Goal: Communication & Community: Answer question/provide support

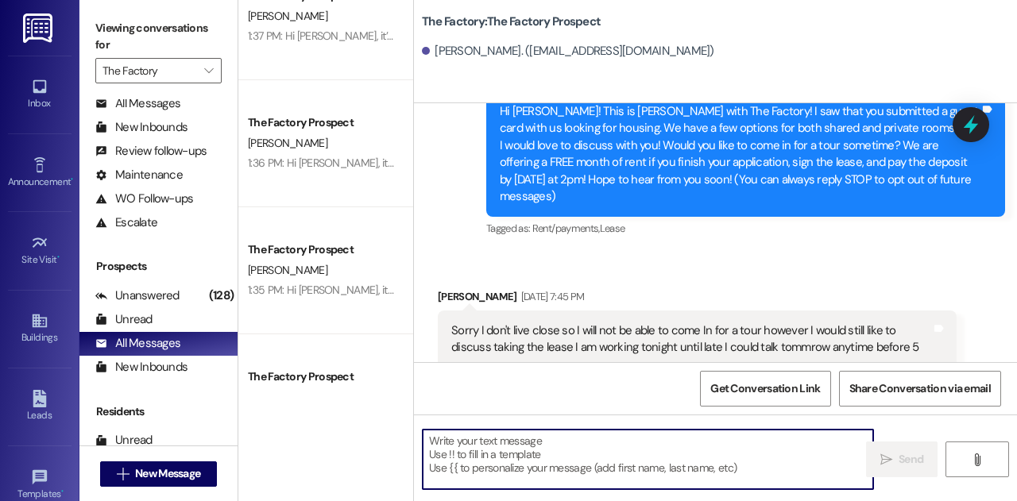
scroll to position [309, 0]
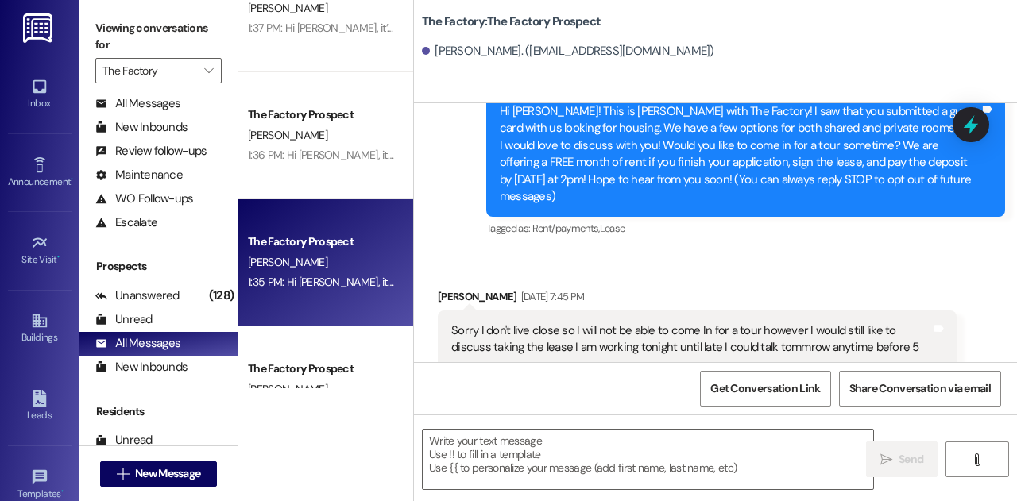
click at [340, 261] on div "[PERSON_NAME]" at bounding box center [321, 263] width 150 height 20
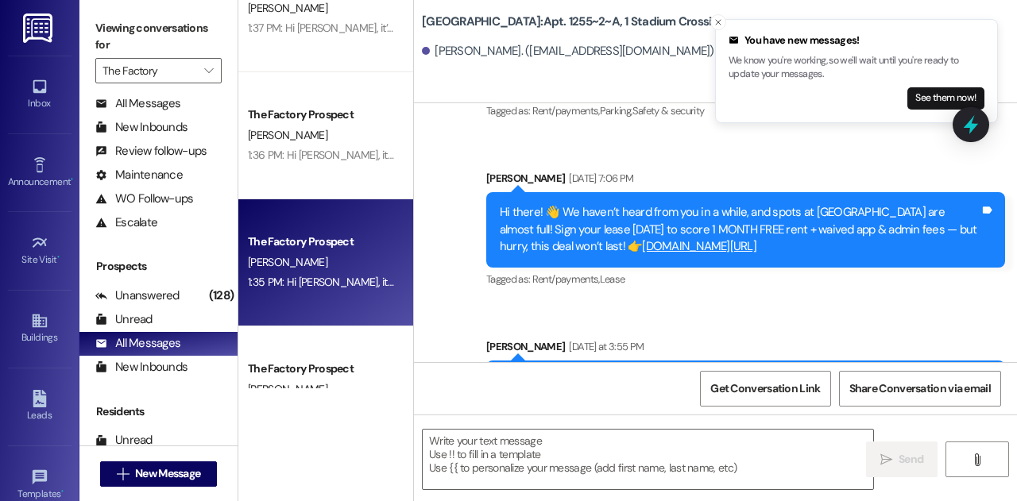
scroll to position [3590, 0]
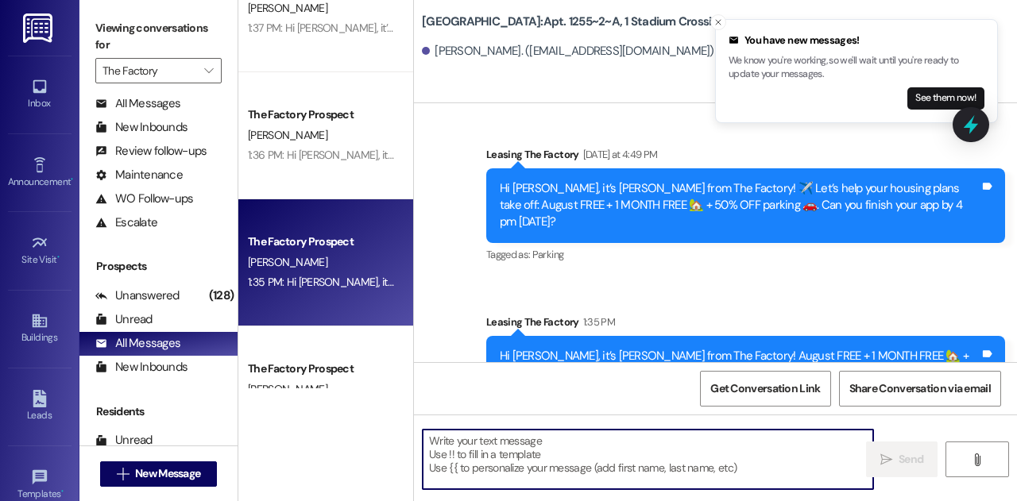
click at [547, 462] on textarea at bounding box center [648, 460] width 451 height 60
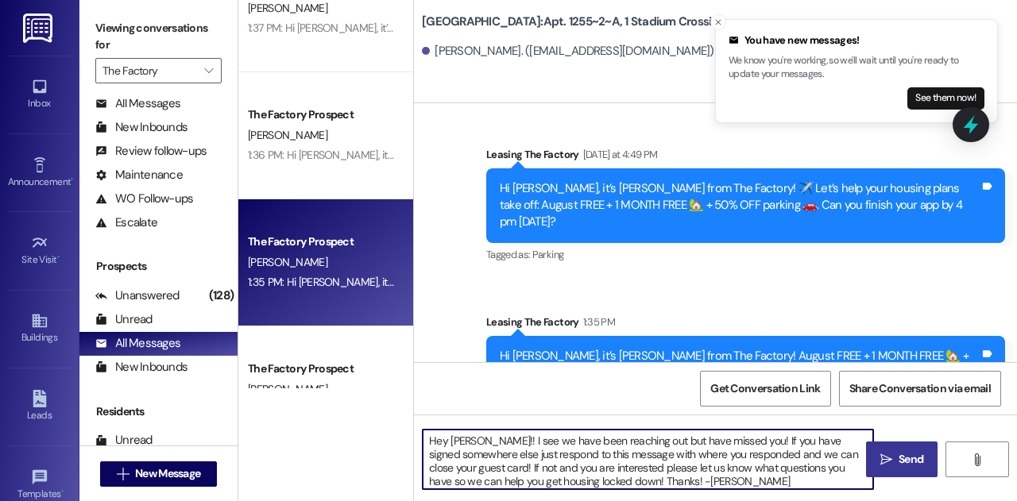
type textarea "Hey [PERSON_NAME]!! I see we have been reaching out but have missed you! If you…"
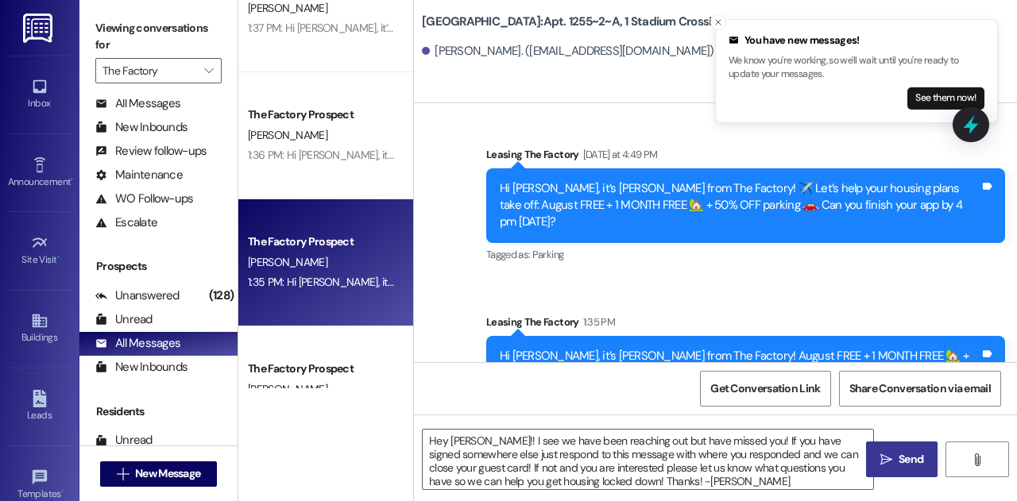
click at [900, 466] on span "Send" at bounding box center [911, 459] width 25 height 17
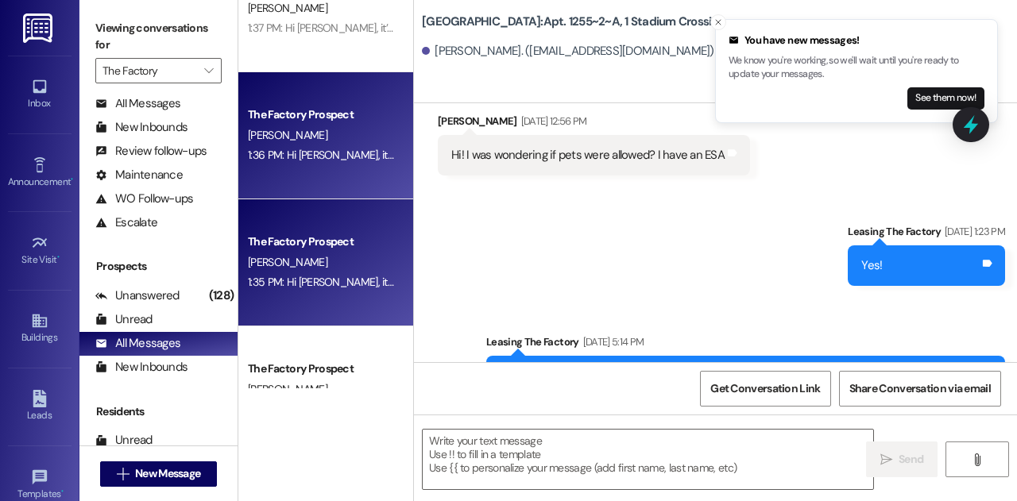
scroll to position [100, 0]
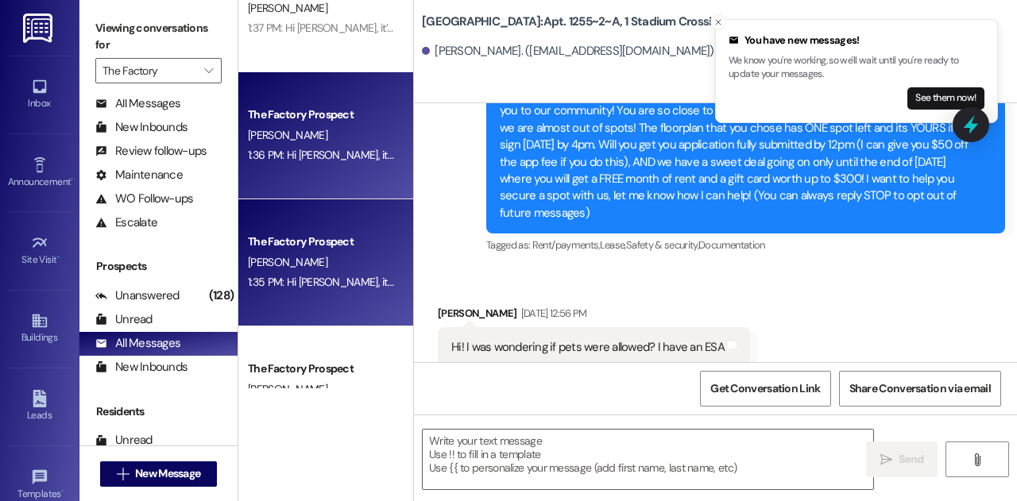
click at [320, 176] on div "The Factory Prospect [PERSON_NAME] 1:36 PM: Hi [PERSON_NAME], it’s [PERSON_NAME…" at bounding box center [325, 135] width 175 height 127
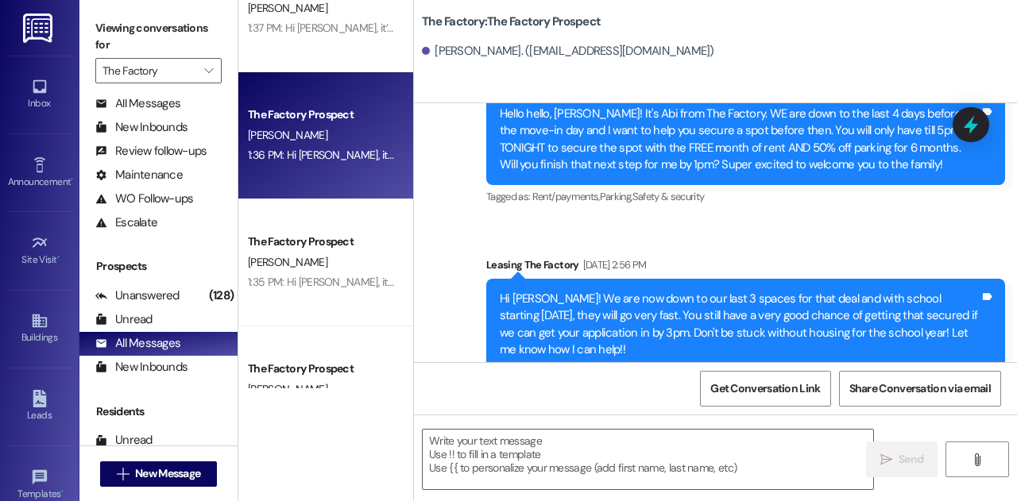
scroll to position [2596, 0]
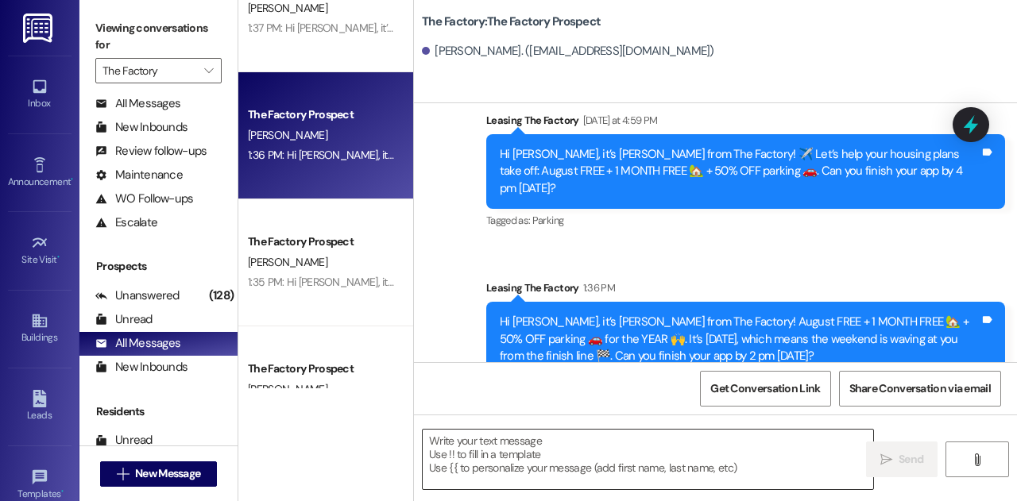
click at [568, 459] on textarea at bounding box center [648, 460] width 451 height 60
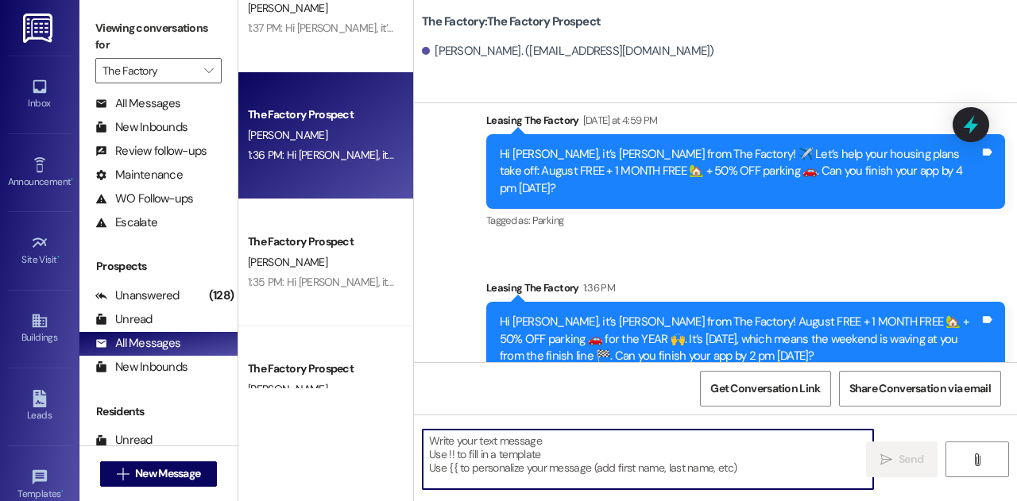
paste textarea "Hey [PERSON_NAME]!! I see we have been reaching out but have missed you! If you…"
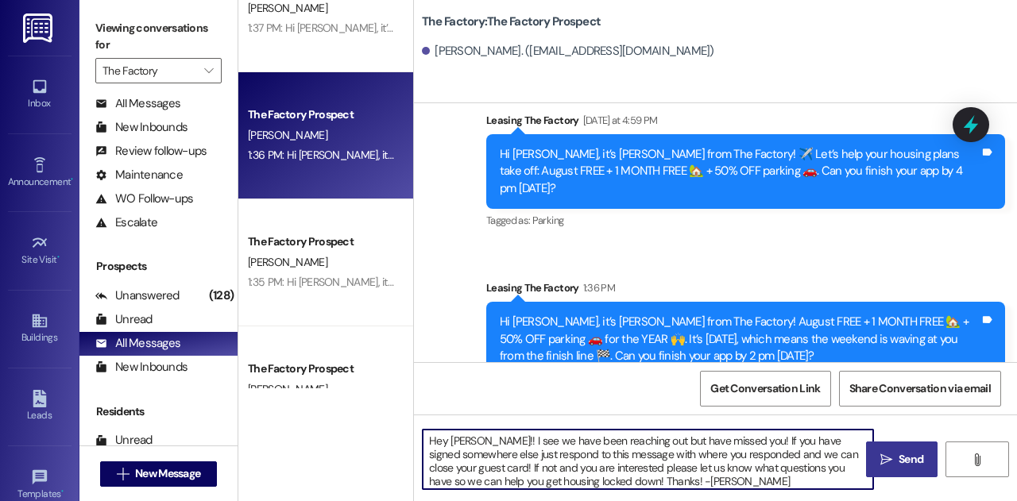
click at [472, 443] on textarea "Hey [PERSON_NAME]!! I see we have been reaching out but have missed you! If you…" at bounding box center [648, 460] width 451 height 60
type textarea "Hey [PERSON_NAME]! I see we have been reaching out but have missed you! If you …"
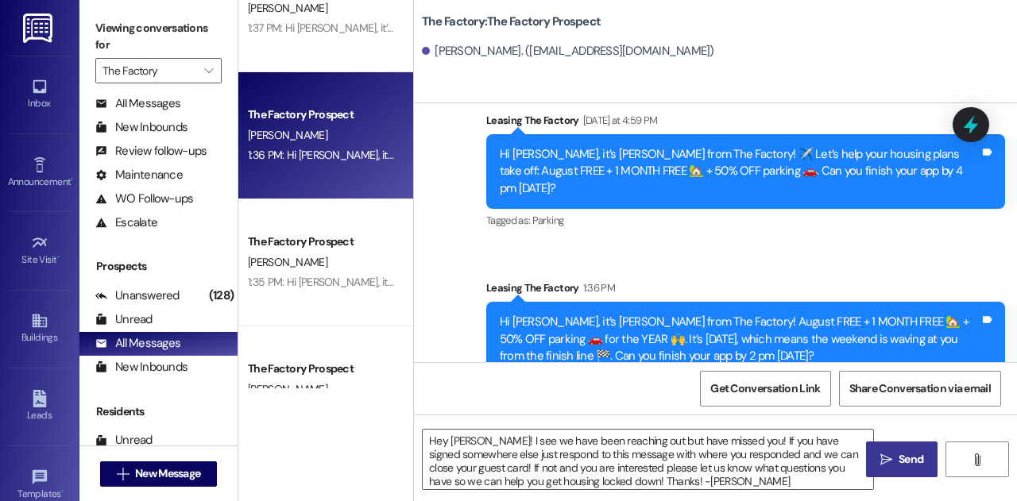
click at [897, 462] on span "Send" at bounding box center [911, 459] width 31 height 17
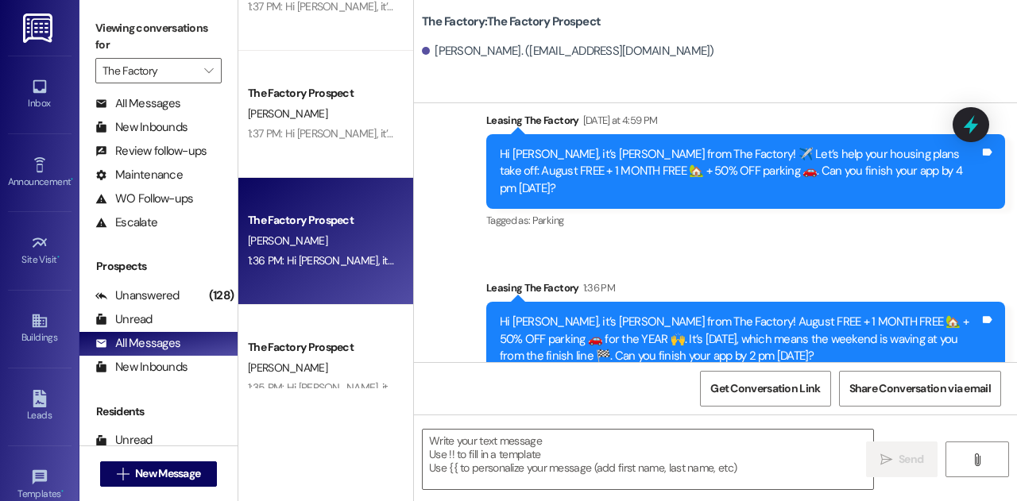
scroll to position [162, 0]
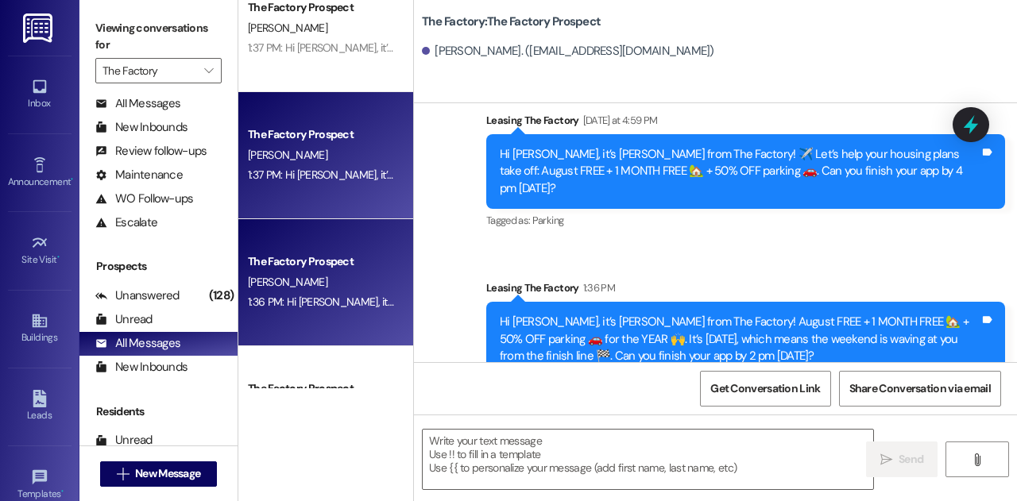
click at [315, 164] on div "[PERSON_NAME]" at bounding box center [321, 155] width 150 height 20
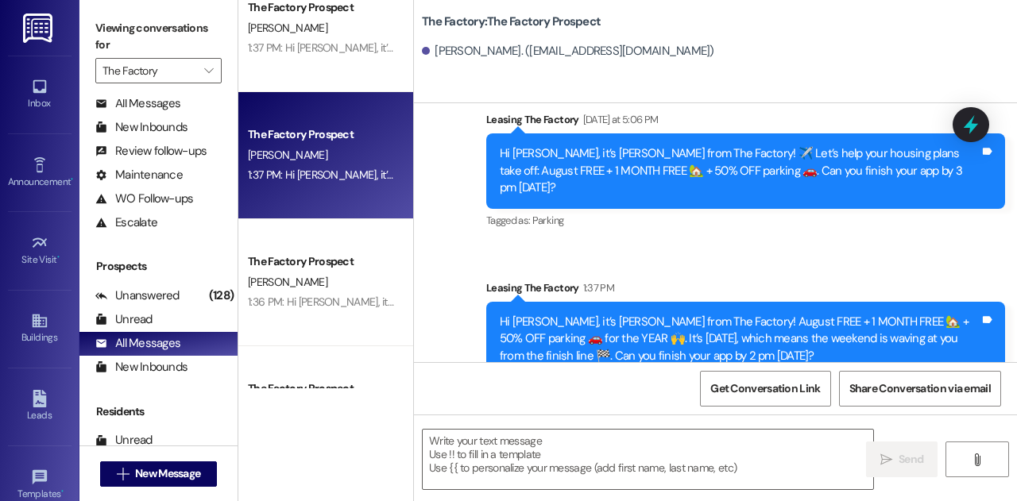
scroll to position [0, 0]
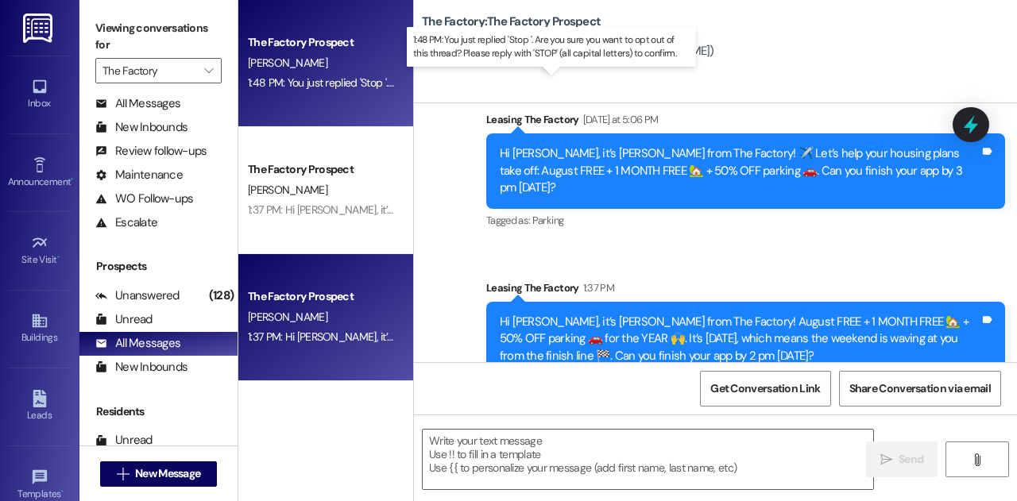
click at [302, 79] on div "1:48 PM: You just replied 'Stop '. Are you sure you want to opt out of this thr…" at bounding box center [551, 82] width 607 height 14
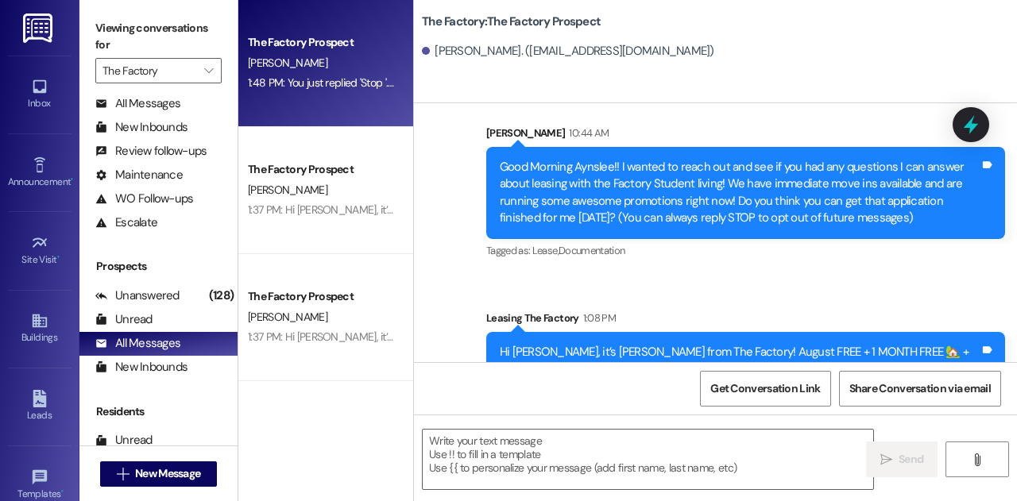
scroll to position [346, 0]
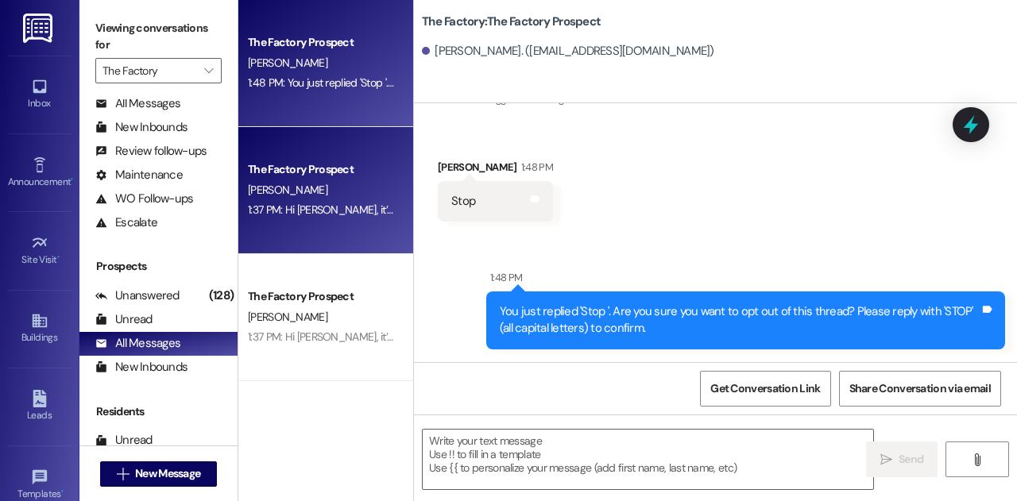
click at [265, 166] on div "The Factory Prospect" at bounding box center [321, 169] width 147 height 17
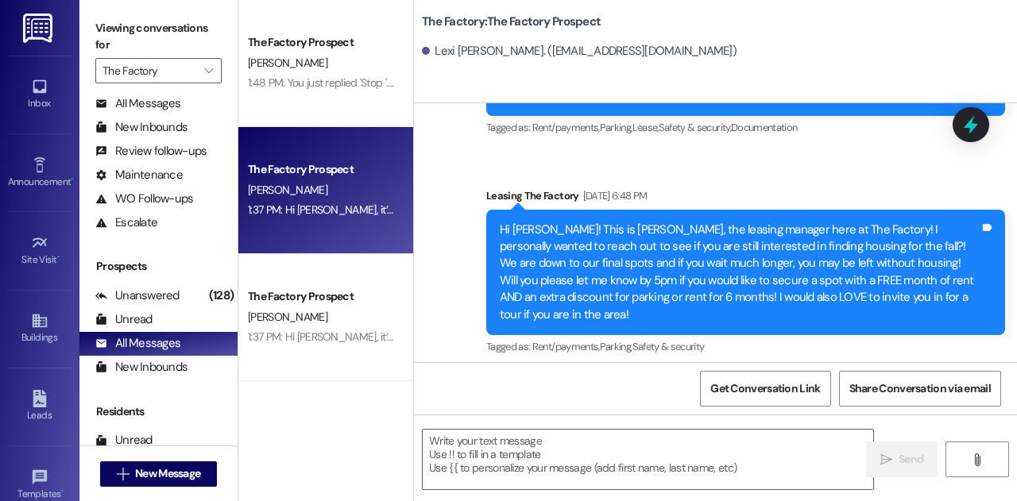
scroll to position [218, 0]
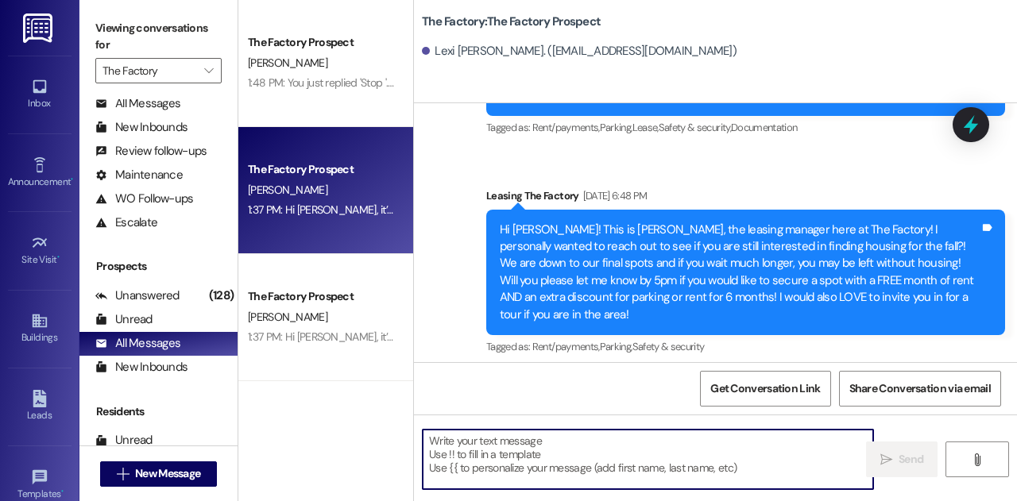
click at [533, 458] on textarea at bounding box center [648, 460] width 451 height 60
paste textarea "Hey [PERSON_NAME]!! I see we have been reaching out but have missed you! If you…"
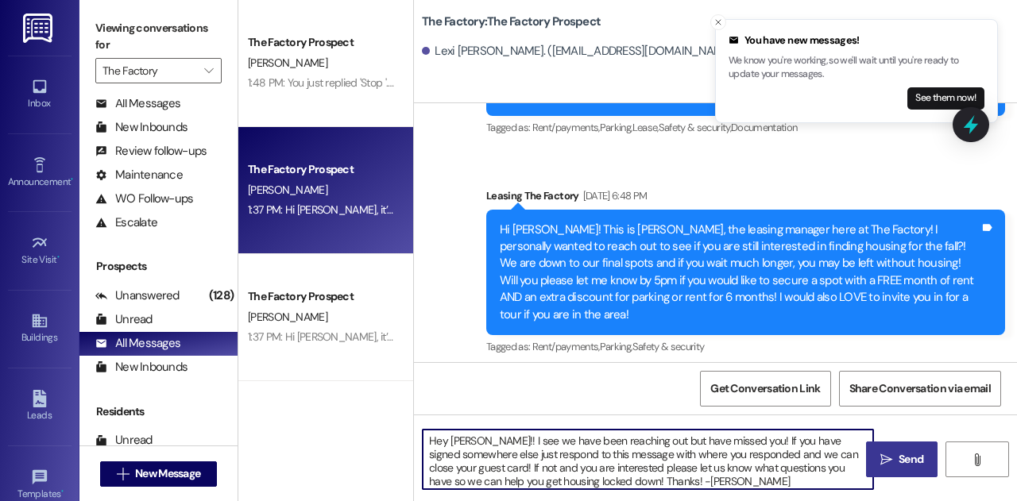
click at [472, 438] on textarea "Hey [PERSON_NAME]!! I see we have been reaching out but have missed you! If you…" at bounding box center [648, 460] width 451 height 60
type textarea "Hey [PERSON_NAME]! I see we have been reaching out but have missed you! If you …"
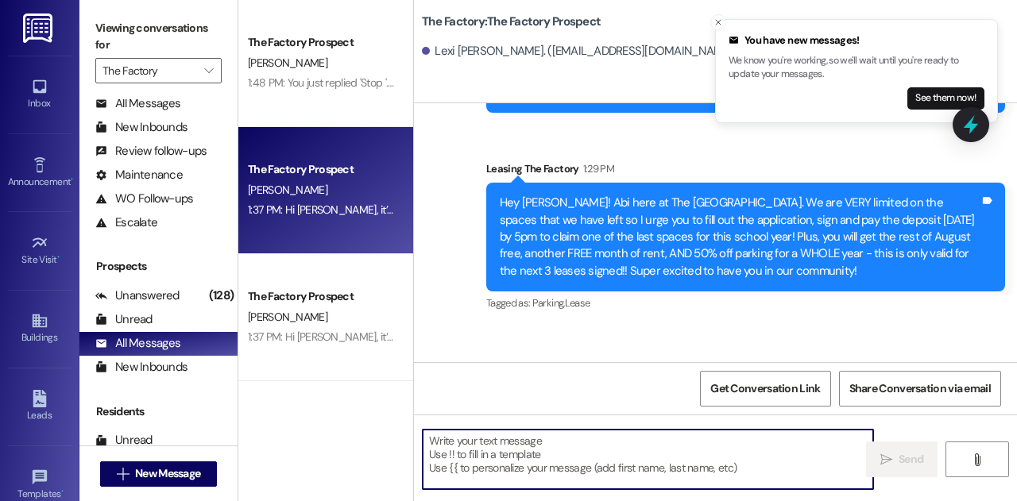
scroll to position [5644, 0]
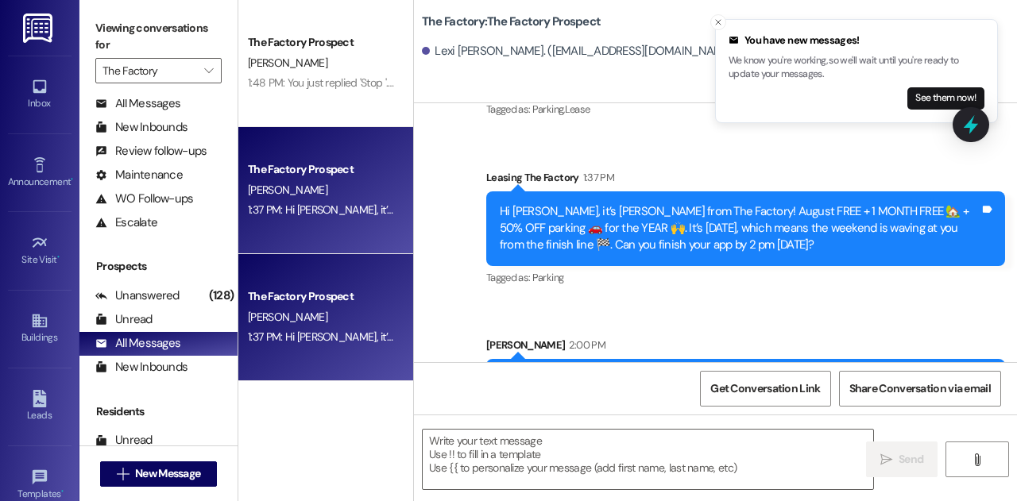
click at [334, 301] on div "The Factory Prospect" at bounding box center [321, 296] width 147 height 17
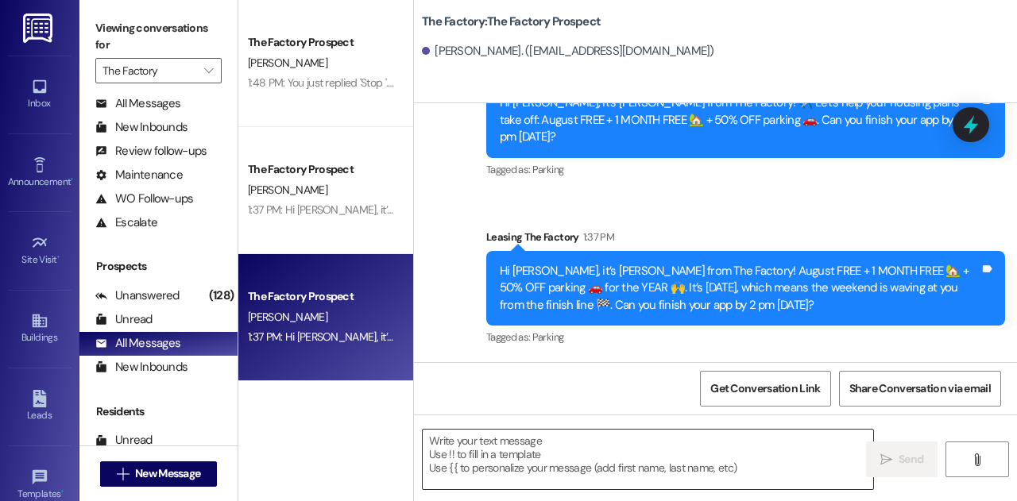
scroll to position [5057, 0]
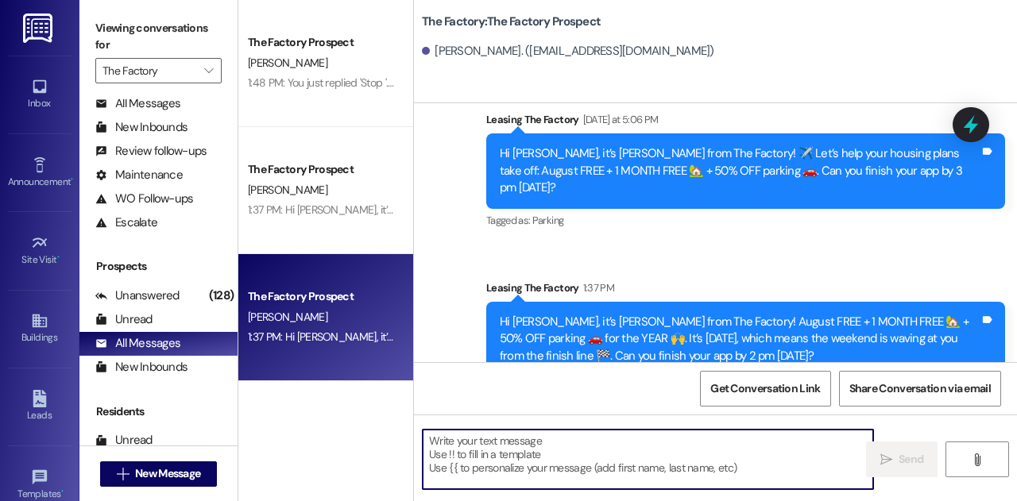
click at [528, 465] on textarea at bounding box center [648, 460] width 451 height 60
paste textarea "Hey [PERSON_NAME]!! I see we have been reaching out but have missed you! If you…"
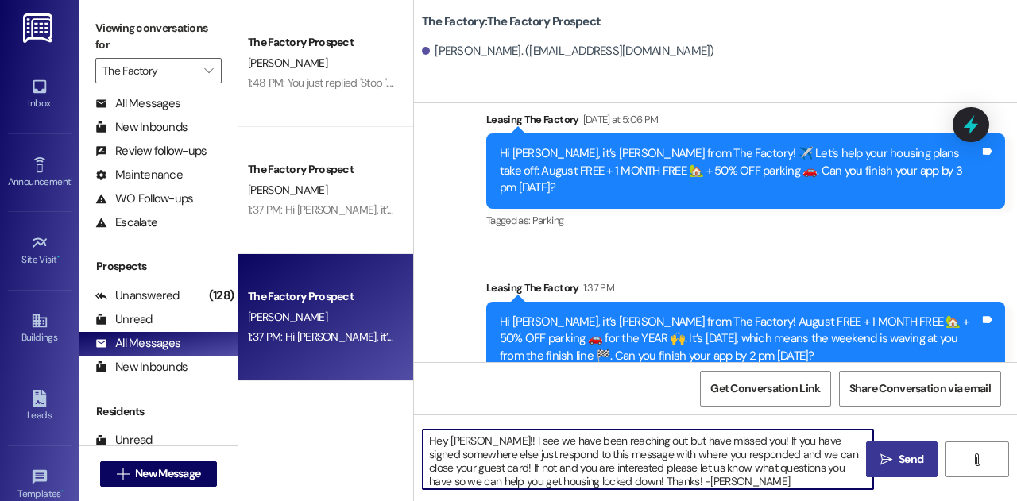
type textarea "Hey [PERSON_NAME]!! I see we have been reaching out but have missed you! If you…"
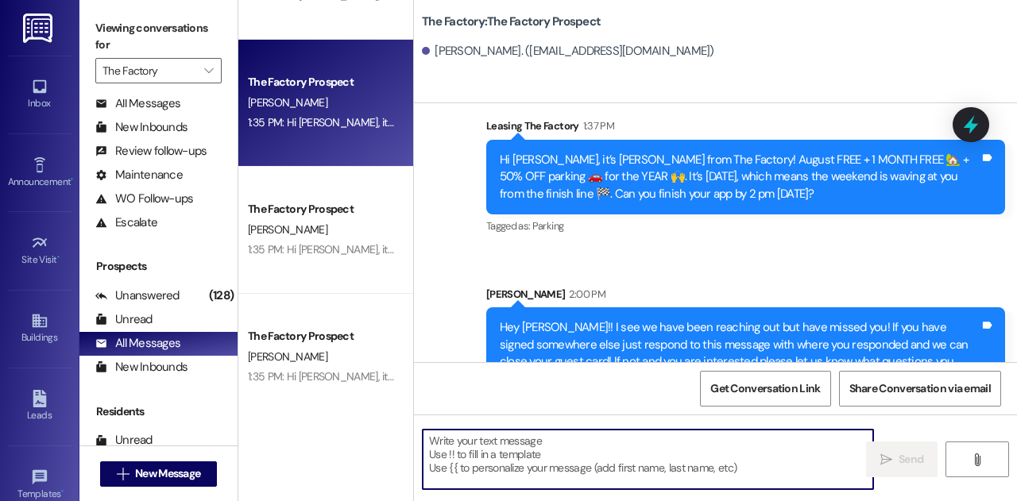
scroll to position [474, 0]
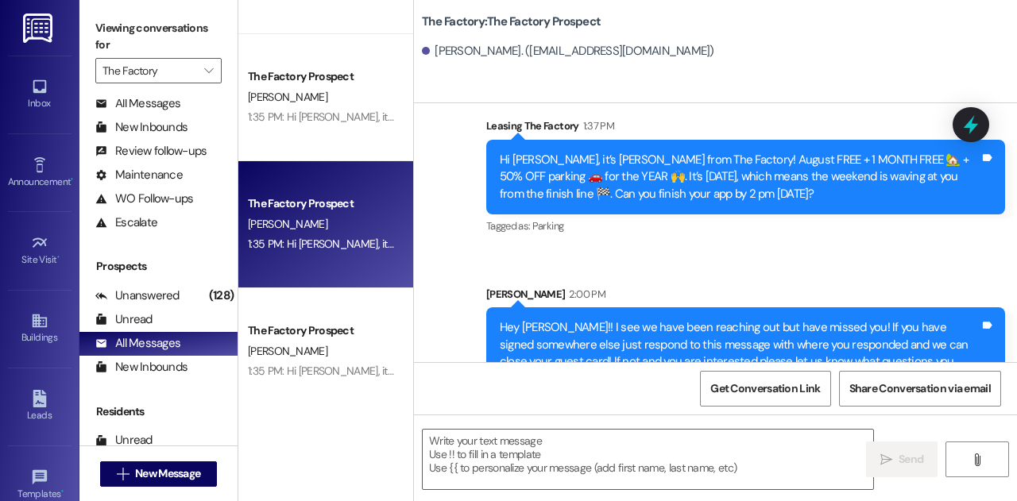
click at [338, 226] on div "[PERSON_NAME]" at bounding box center [321, 225] width 150 height 20
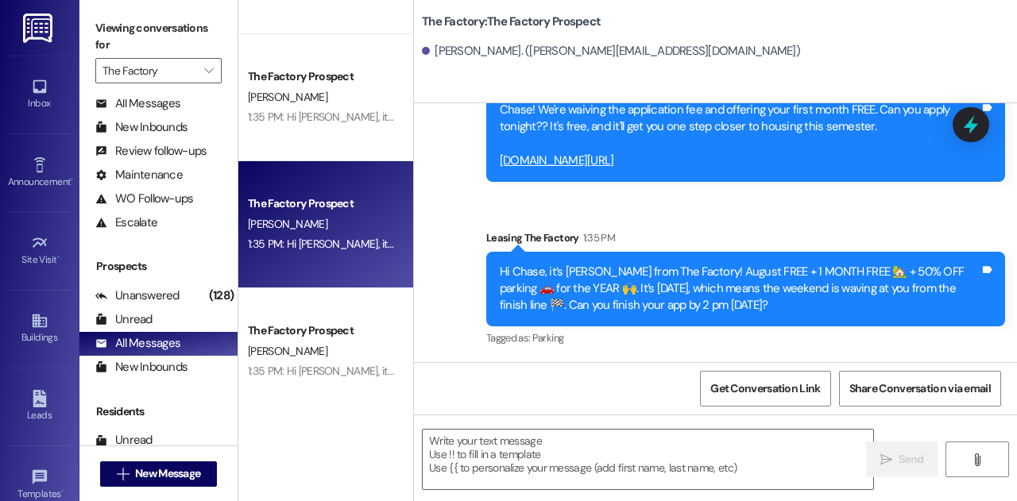
scroll to position [2443, 0]
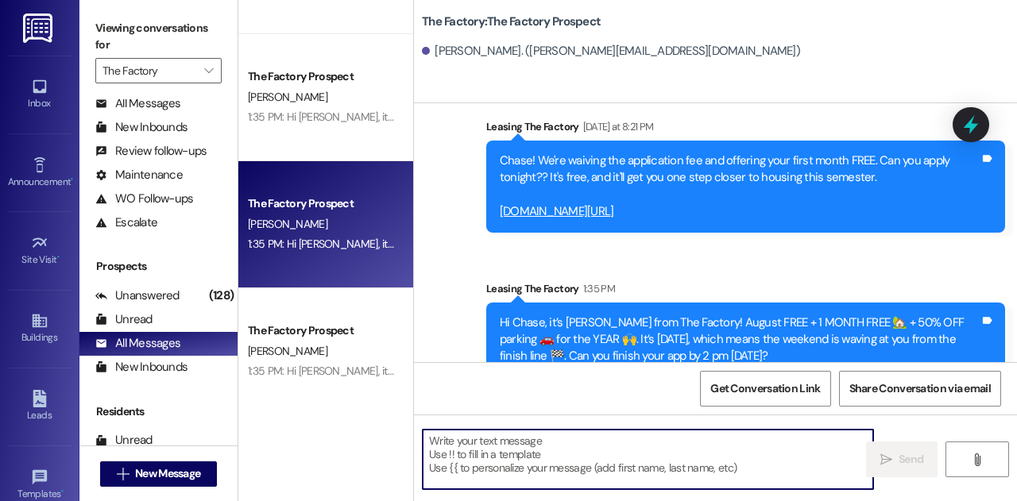
click at [502, 445] on textarea at bounding box center [648, 460] width 451 height 60
paste textarea "Hey [PERSON_NAME]!! I see we have been reaching out but have missed you! If you…"
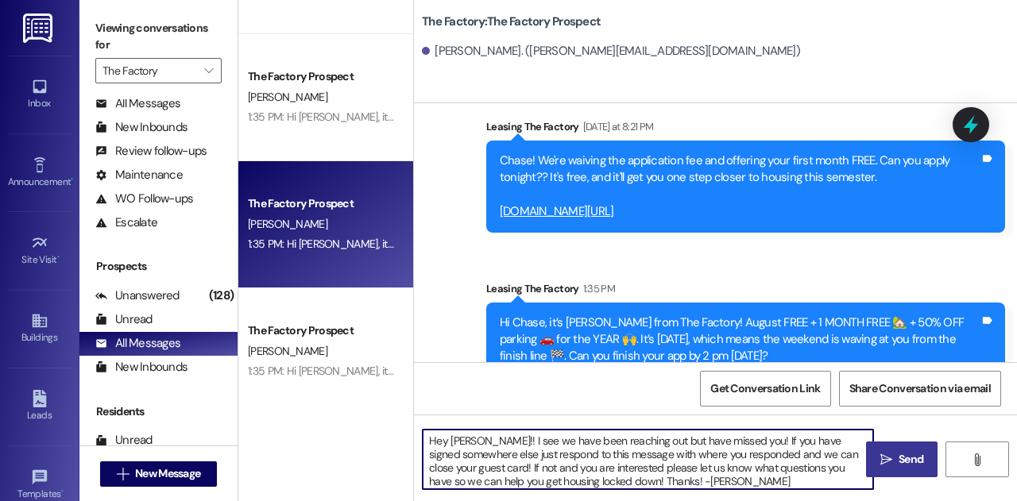
click at [469, 441] on textarea "Hey [PERSON_NAME]!! I see we have been reaching out but have missed you! If you…" at bounding box center [648, 460] width 451 height 60
type textarea "Hey [PERSON_NAME]!! I see we have been reaching out but have missed you! If you…"
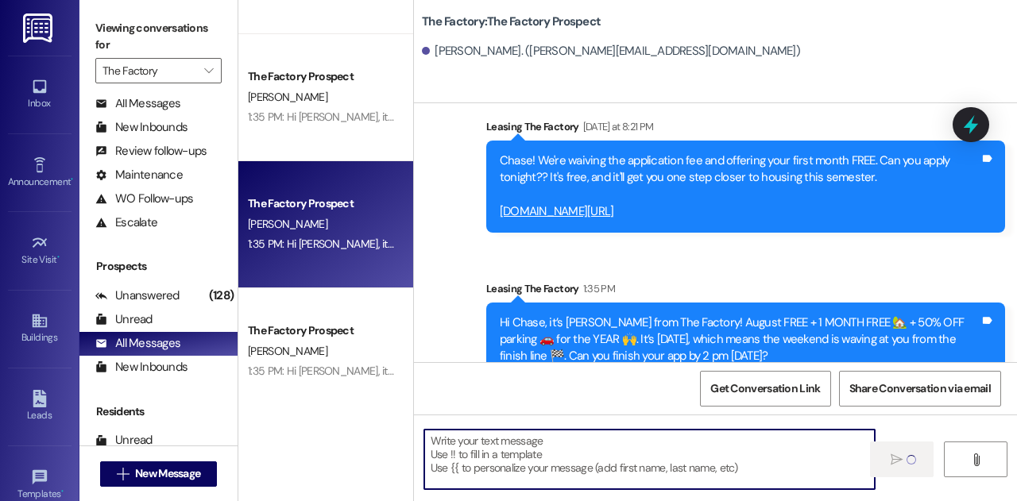
scroll to position [2605, 0]
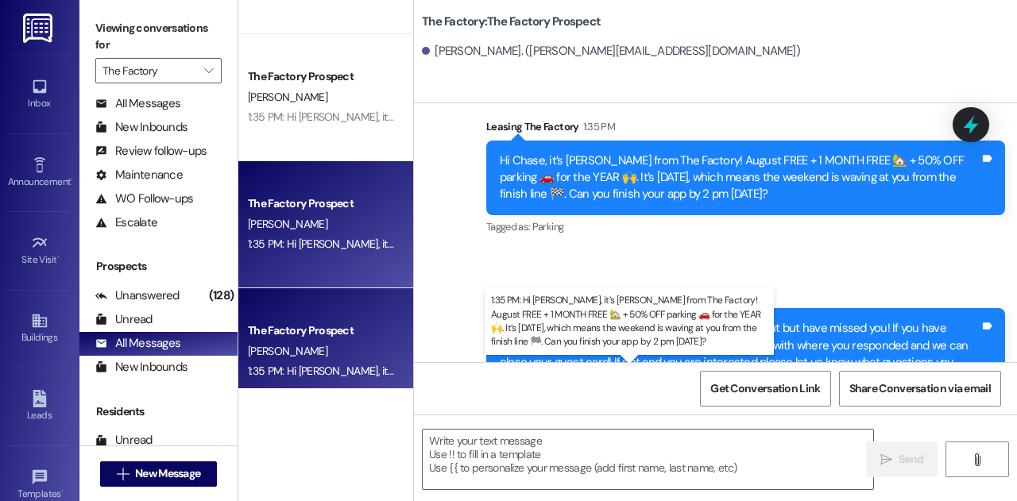
click at [373, 369] on div "1:35 PM: Hi [PERSON_NAME], it’s [PERSON_NAME] from The Factory! August FREE + 1…" at bounding box center [844, 371] width 1193 height 14
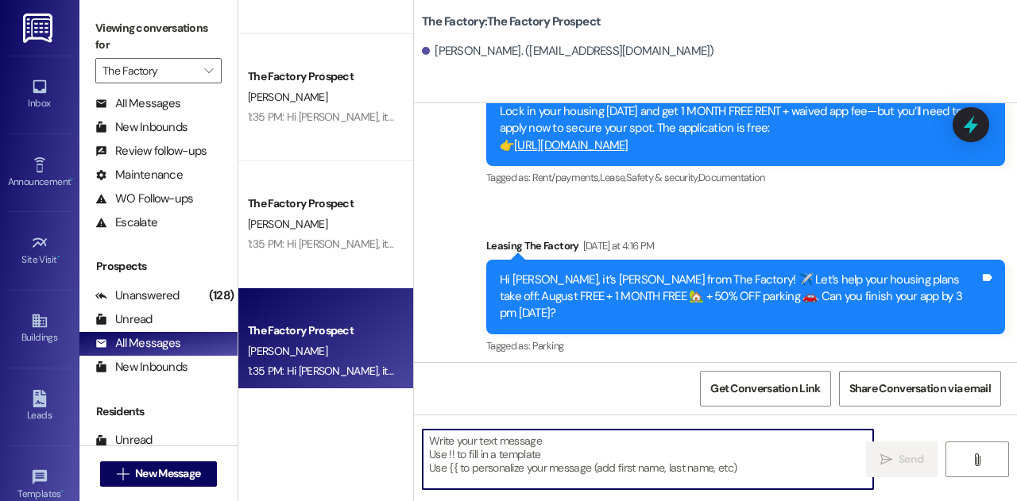
click at [480, 458] on textarea at bounding box center [648, 460] width 451 height 60
paste textarea "Hey [PERSON_NAME]!! I see we have been reaching out but have missed you! If you…"
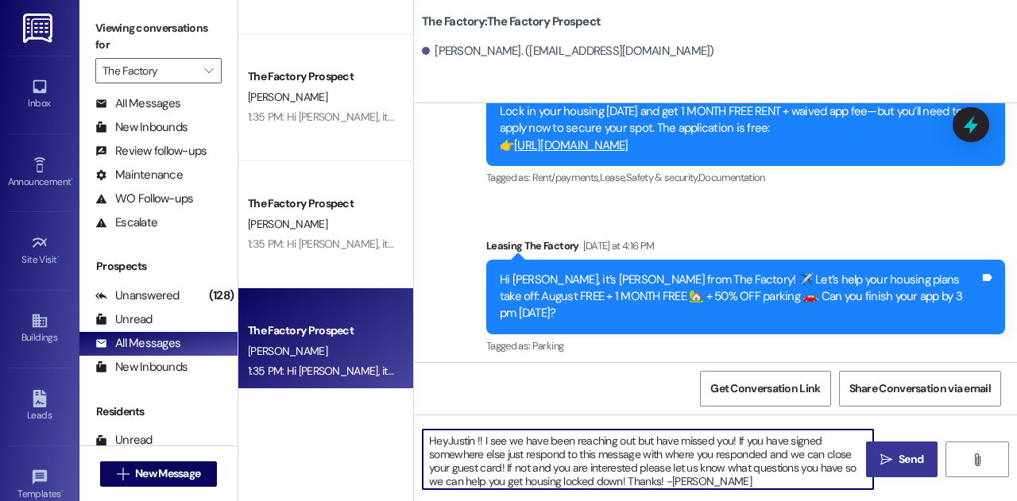
type textarea "HeyJustin!! I see we have been reaching out but have missed you! If you have si…"
